Goal: Transaction & Acquisition: Purchase product/service

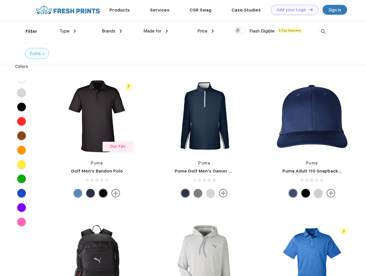
click at [292, 10] on link "Add your Logo Design Tool" at bounding box center [294, 10] width 47 height 10
click at [0, 0] on div "Design Tool" at bounding box center [0, 0] width 0 height 0
click at [308, 9] on link "Add your Logo Design Tool" at bounding box center [294, 10] width 47 height 10
click at [28, 31] on div "Filter" at bounding box center [32, 31] width 12 height 7
click at [68, 31] on span "Type" at bounding box center [64, 30] width 10 height 5
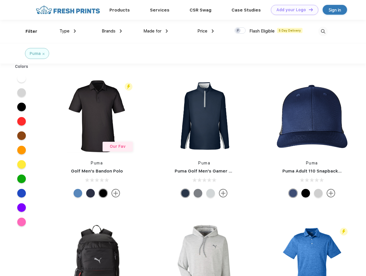
click at [112, 31] on span "Brands" at bounding box center [109, 30] width 14 height 5
click at [156, 31] on span "Made for" at bounding box center [152, 30] width 18 height 5
click at [206, 31] on span "Price" at bounding box center [202, 30] width 10 height 5
click at [240, 31] on div at bounding box center [239, 30] width 11 height 6
click at [238, 31] on input "checkbox" at bounding box center [236, 29] width 4 height 4
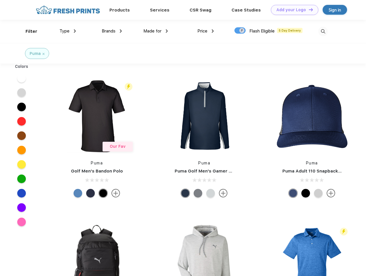
click at [323, 31] on img at bounding box center [322, 31] width 9 height 9
